Goal: Task Accomplishment & Management: Manage account settings

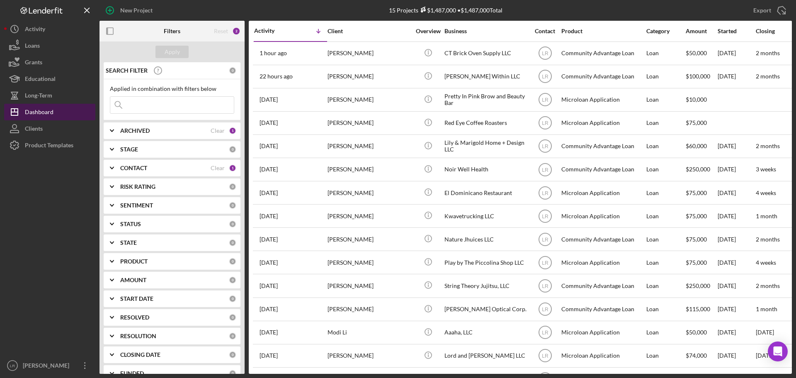
click at [50, 114] on div "Dashboard" at bounding box center [39, 113] width 29 height 19
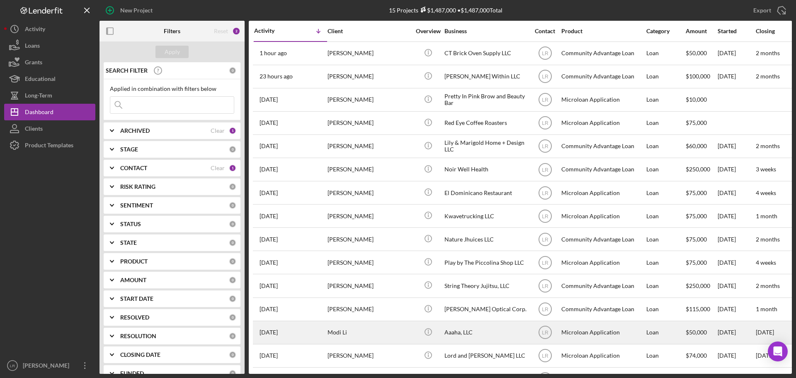
click at [392, 331] on div "Modi Li" at bounding box center [369, 332] width 83 height 22
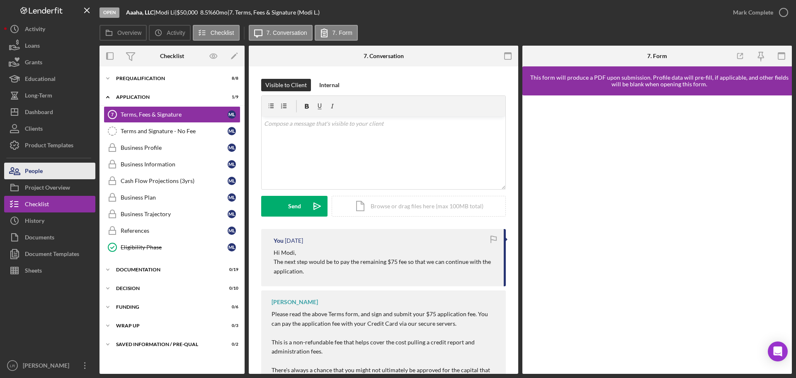
click at [56, 172] on button "People" at bounding box center [49, 171] width 91 height 17
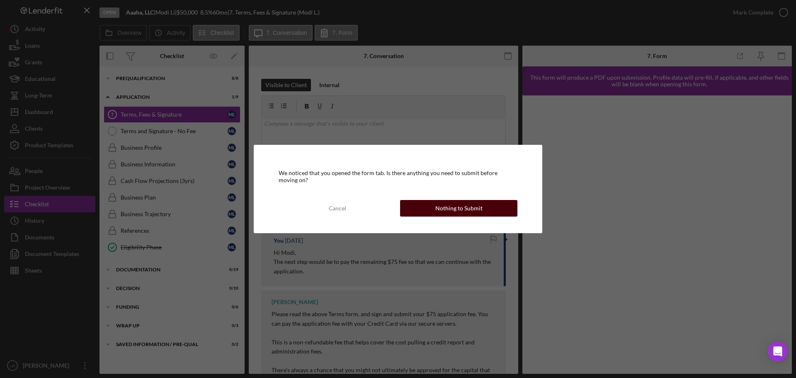
click at [486, 210] on button "Nothing to Submit" at bounding box center [458, 208] width 117 height 17
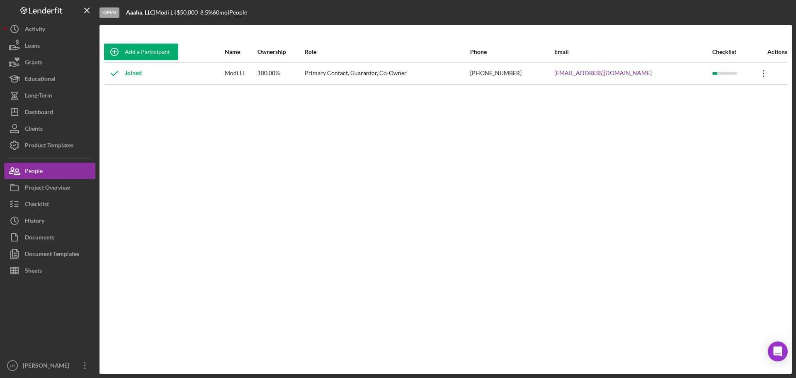
click at [754, 75] on icon "Icon/Overflow" at bounding box center [763, 73] width 21 height 21
click at [688, 94] on icon "Icon/Edit" at bounding box center [683, 95] width 17 height 17
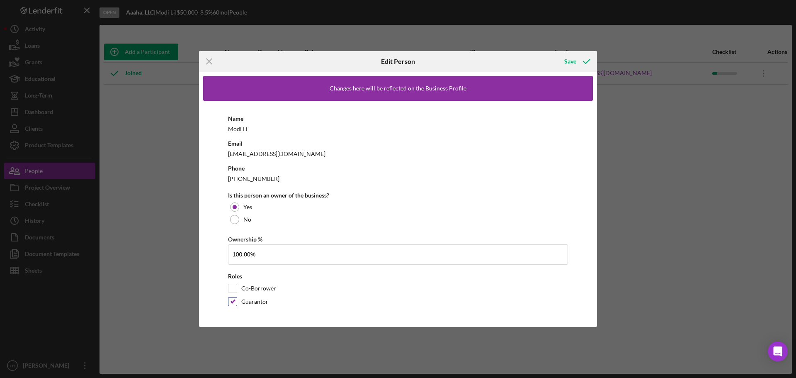
click at [233, 306] on div at bounding box center [232, 301] width 9 height 9
drag, startPoint x: 233, startPoint y: 300, endPoint x: 236, endPoint y: 304, distance: 4.4
click at [234, 300] on input "Guarantor" at bounding box center [232, 301] width 8 height 8
click at [232, 303] on input "Guarantor" at bounding box center [232, 301] width 8 height 8
checkbox input "true"
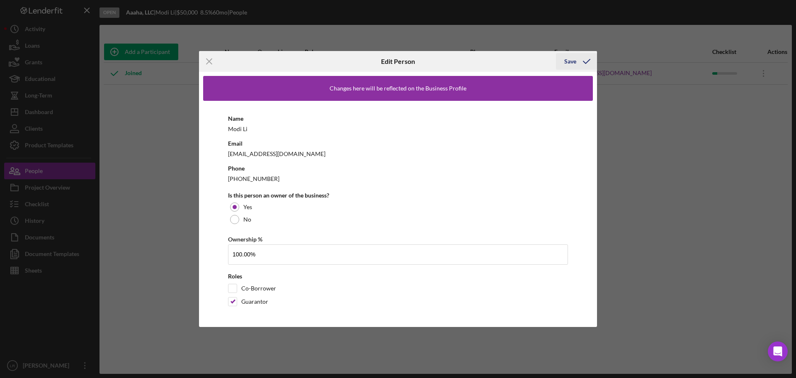
click at [571, 60] on div "Save" at bounding box center [570, 61] width 12 height 17
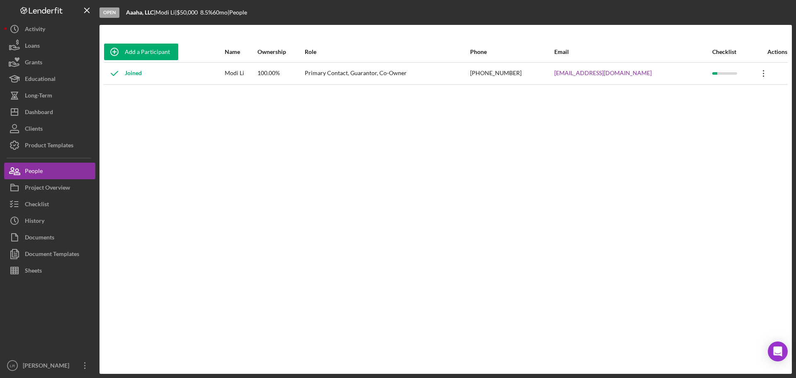
click at [761, 71] on icon "Icon/Overflow" at bounding box center [763, 73] width 21 height 21
click at [38, 171] on div "People" at bounding box center [34, 172] width 18 height 19
click at [72, 188] on button "Project Overview" at bounding box center [49, 187] width 91 height 17
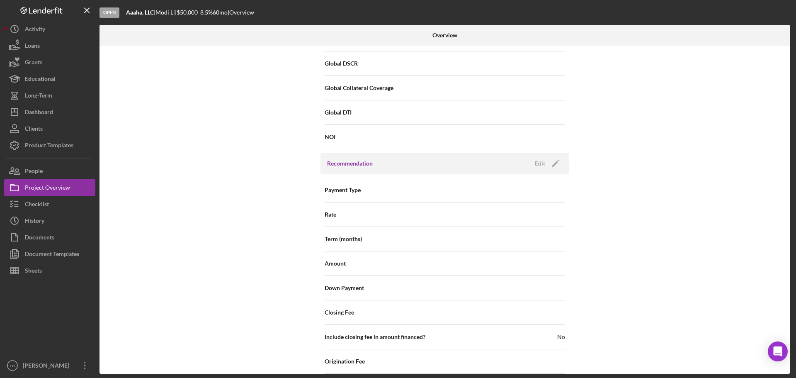
scroll to position [888, 0]
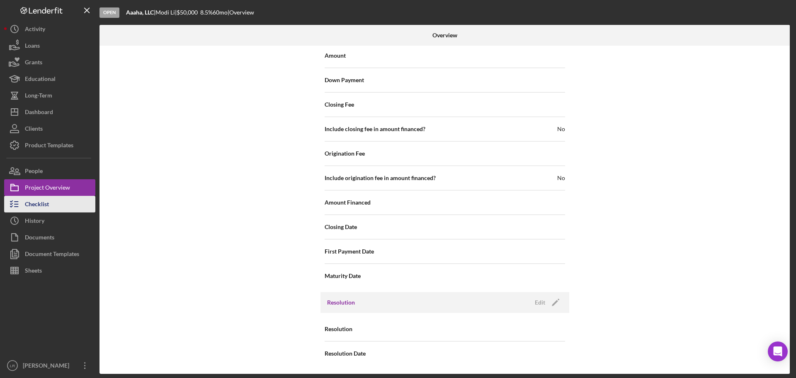
click at [50, 199] on button "Checklist" at bounding box center [49, 204] width 91 height 17
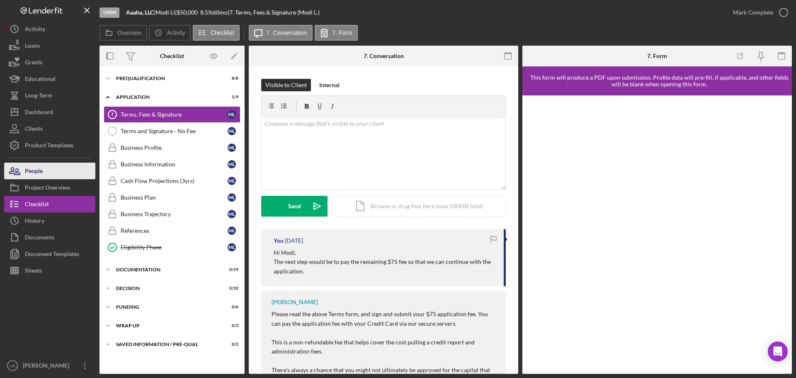
click at [41, 171] on div "People" at bounding box center [34, 172] width 18 height 19
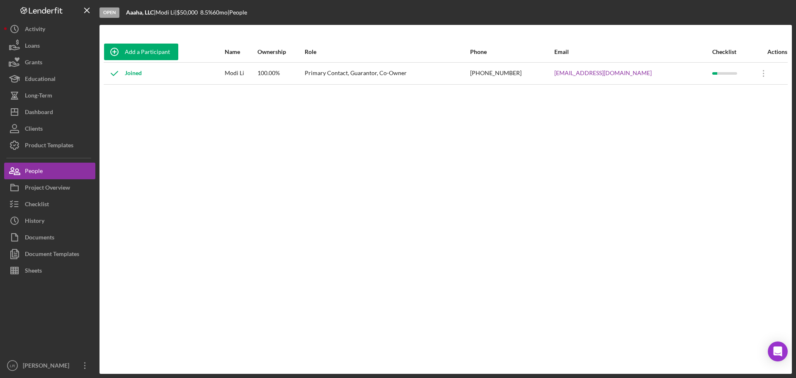
click at [345, 75] on div "Primary Contact, Guarantor, Co-Owner" at bounding box center [387, 73] width 165 height 21
click at [131, 72] on div "Joined" at bounding box center [123, 73] width 38 height 21
click at [778, 50] on div "Actions" at bounding box center [770, 52] width 34 height 7
click at [776, 53] on div "Actions" at bounding box center [770, 52] width 34 height 7
click at [775, 53] on div "Actions" at bounding box center [770, 52] width 34 height 7
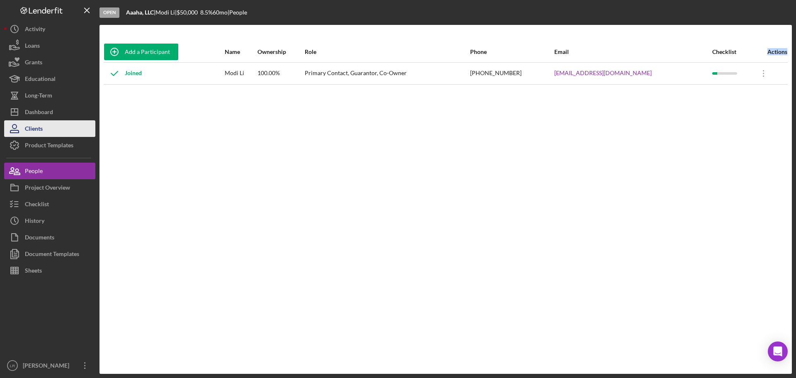
click at [40, 127] on div "Clients" at bounding box center [34, 129] width 18 height 19
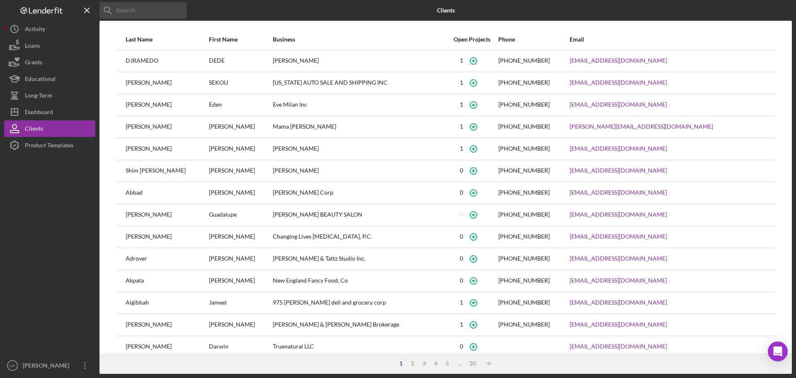
click at [120, 8] on input at bounding box center [143, 10] width 87 height 17
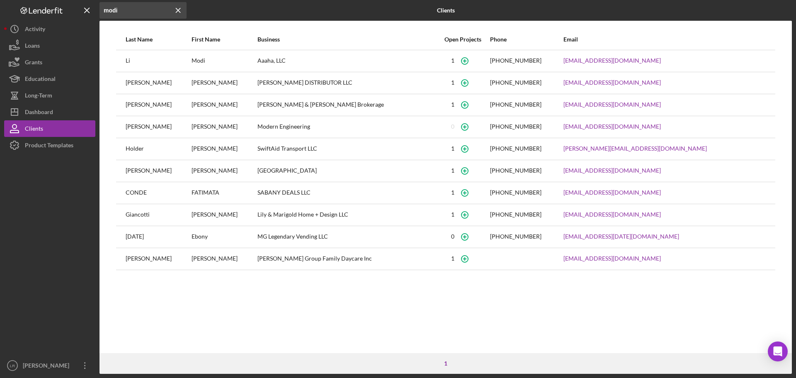
type input "modi"
click at [454, 59] on div "1" at bounding box center [452, 60] width 3 height 7
click at [277, 61] on div "Aaaha, LLC" at bounding box center [346, 61] width 178 height 21
click at [38, 114] on div "Dashboard" at bounding box center [39, 113] width 28 height 19
